Goal: Manage account settings

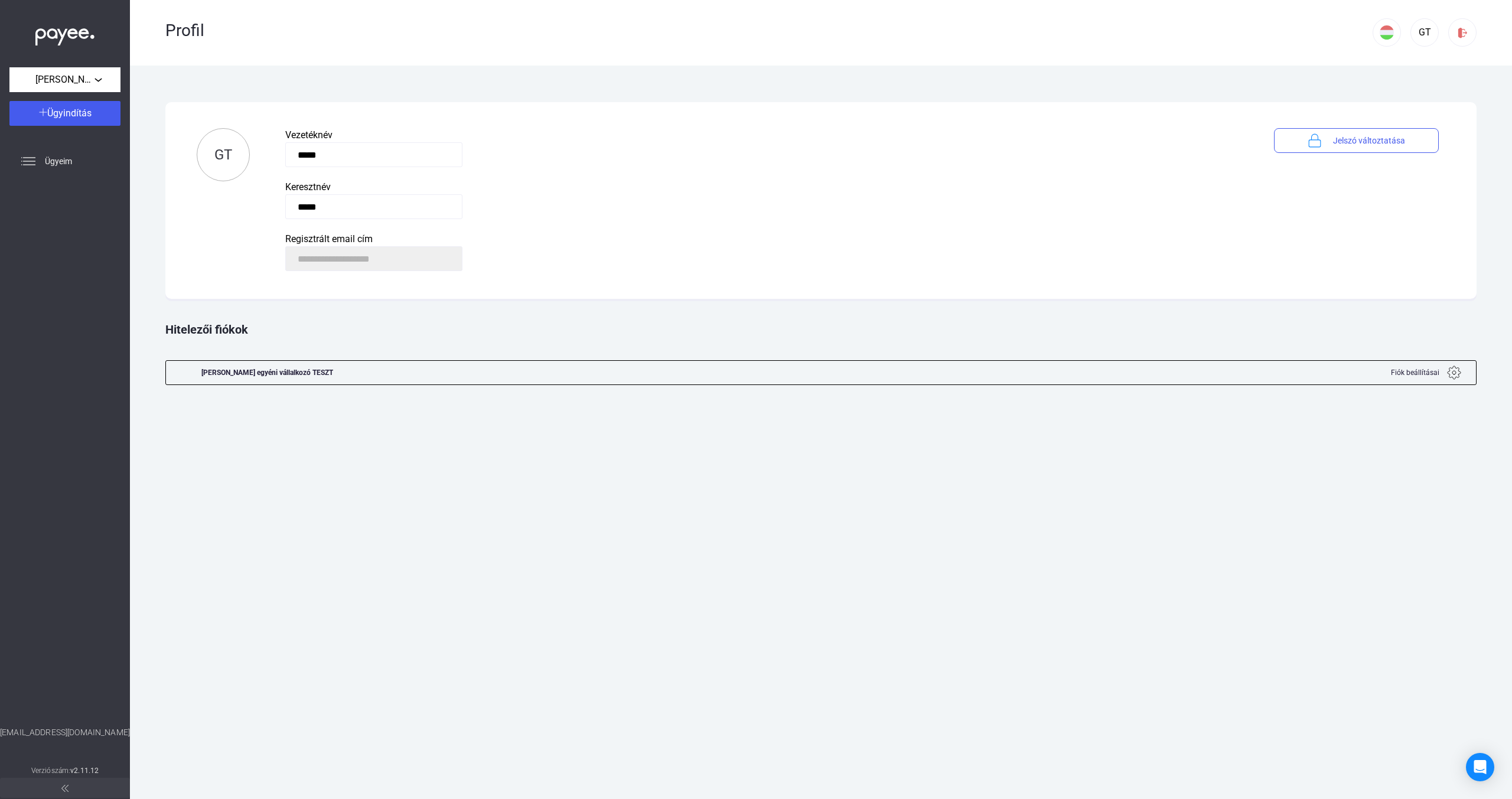
click at [324, 373] on div "[PERSON_NAME] egyéni vállalkozó TESZT" at bounding box center [267, 372] width 132 height 24
copy div "[PERSON_NAME] egyéni vállalkozó TESZT"
click at [528, 187] on div "Keresztnév" at bounding box center [761, 187] width 953 height 14
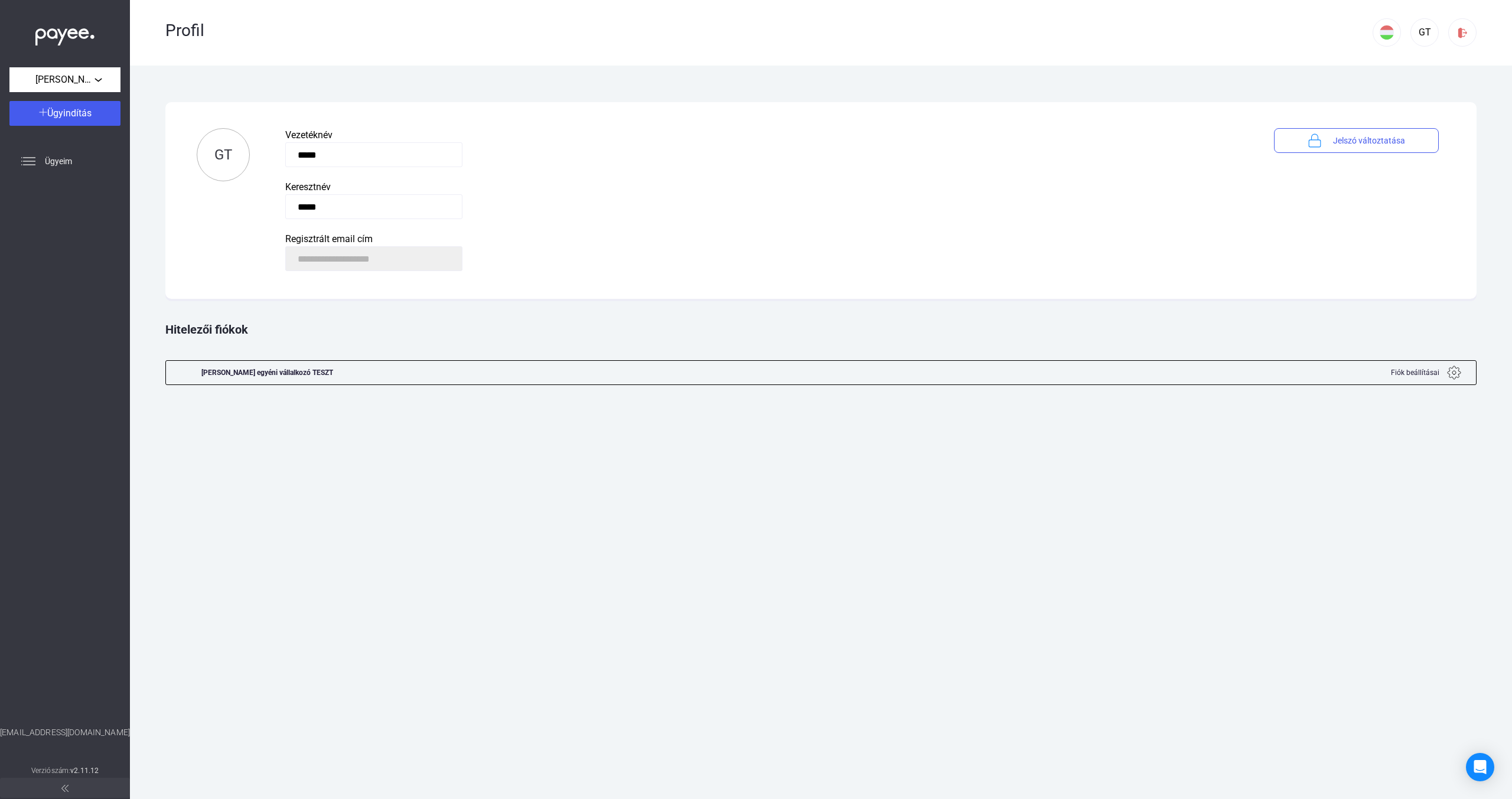
click at [56, 41] on img at bounding box center [65, 34] width 59 height 24
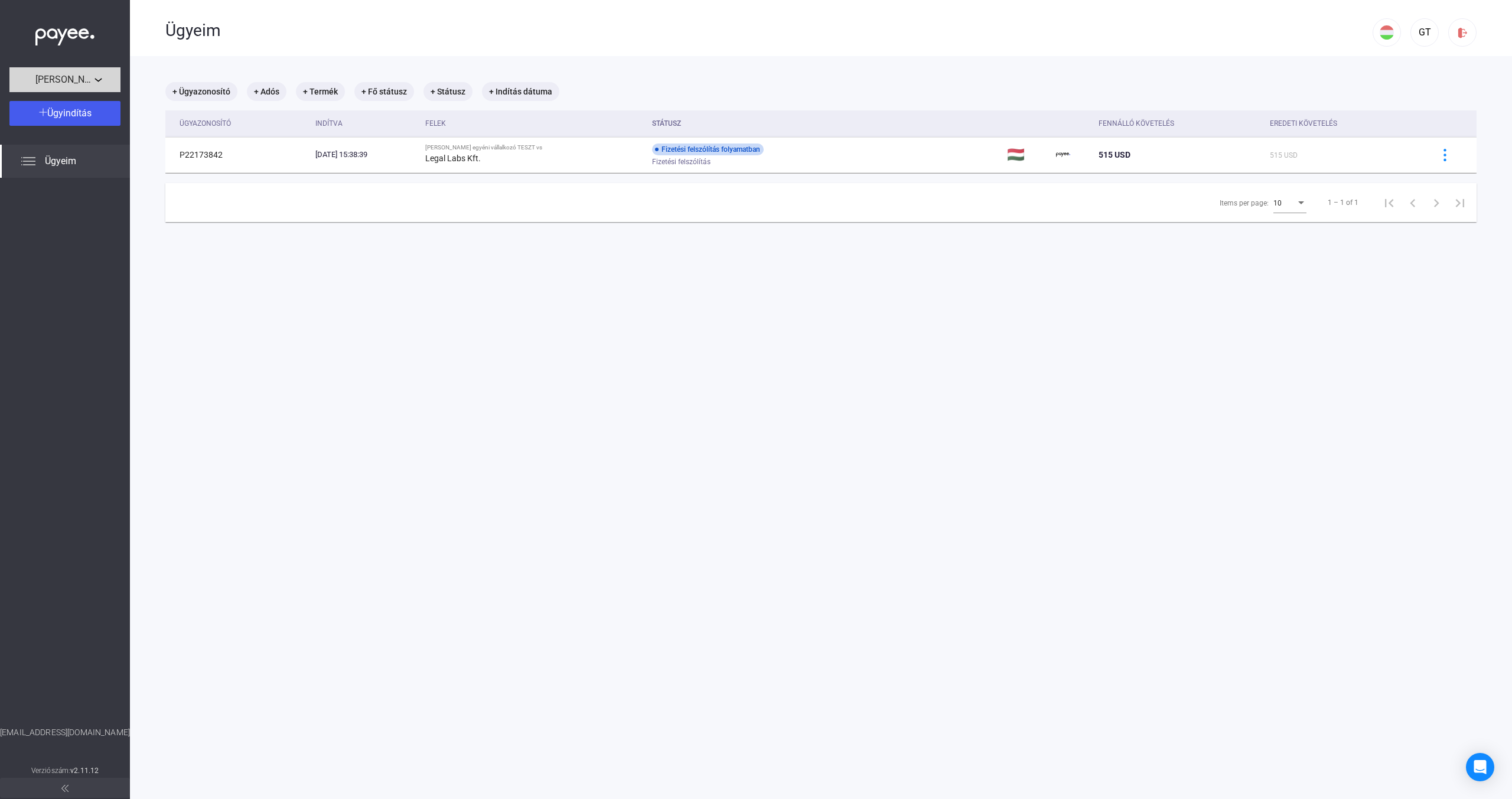
click at [91, 76] on span "[PERSON_NAME] egyéni vállalkozó TESZT" at bounding box center [65, 80] width 59 height 14
click at [1162, 64] on div at bounding box center [756, 399] width 1512 height 799
click at [1431, 26] on div "GT" at bounding box center [1425, 29] width 104 height 58
click at [1414, 33] on div "GT" at bounding box center [1424, 33] width 20 height 14
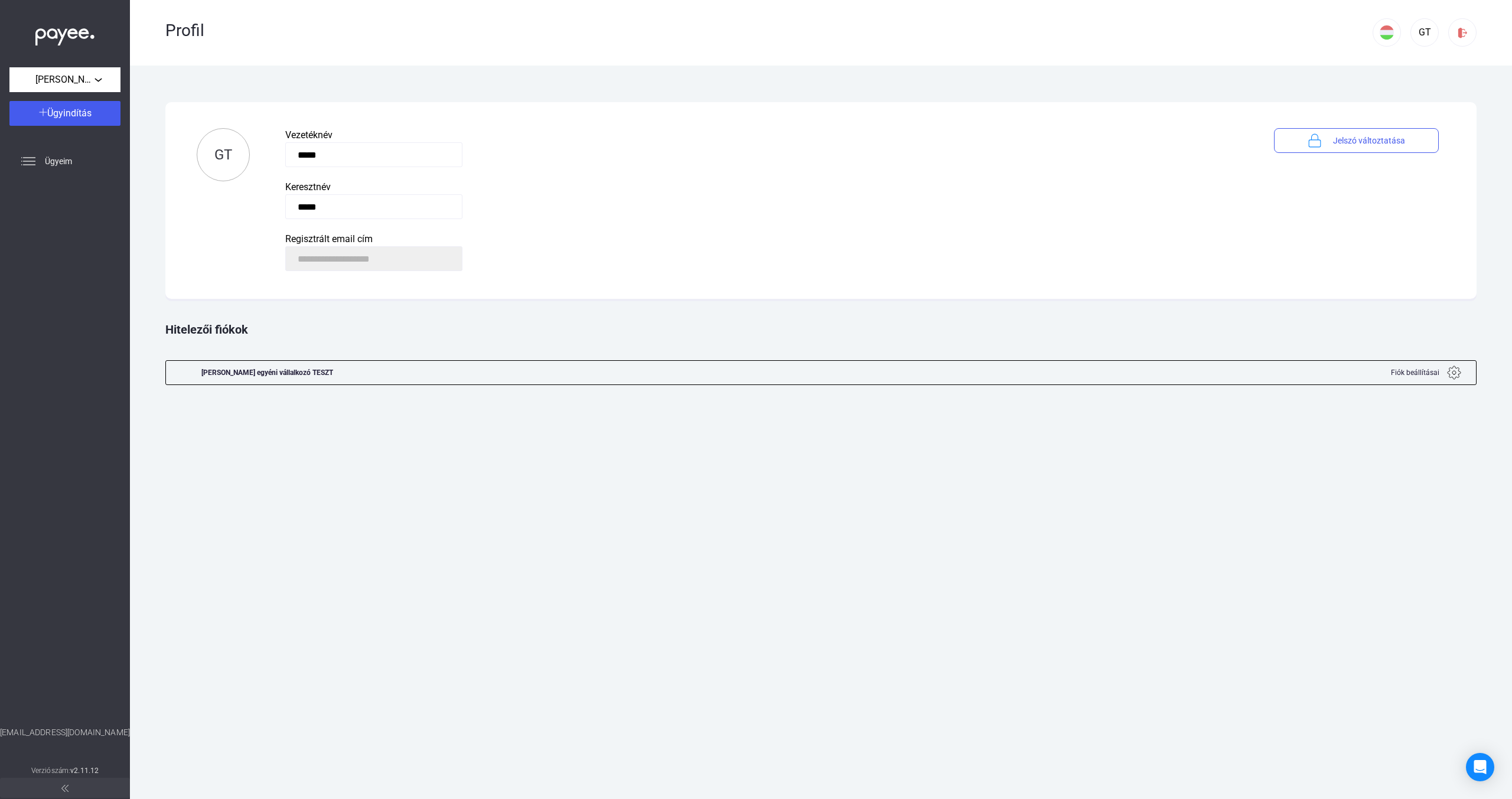
click at [328, 377] on div "[PERSON_NAME] egyéni vállalkozó TESZT" at bounding box center [267, 372] width 132 height 24
click at [333, 375] on div "[PERSON_NAME] egyéni vállalkozó TESZT" at bounding box center [267, 372] width 132 height 24
drag, startPoint x: 346, startPoint y: 374, endPoint x: 199, endPoint y: 376, distance: 147.0
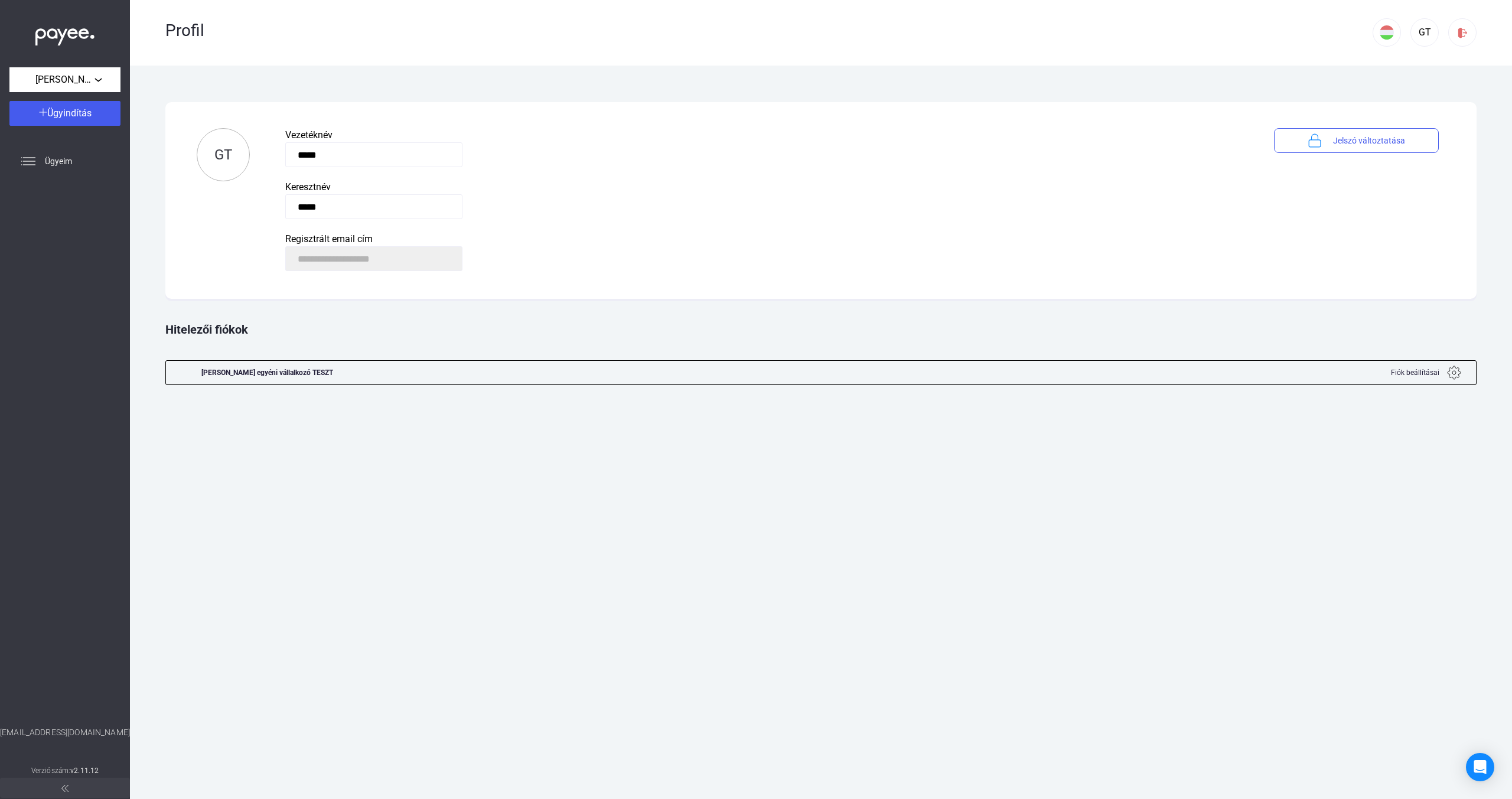
click at [199, 376] on div "[PERSON_NAME] egyéni vállalkozó TESZT Fiók beállításai" at bounding box center [821, 372] width 1311 height 25
